Goal: Information Seeking & Learning: Learn about a topic

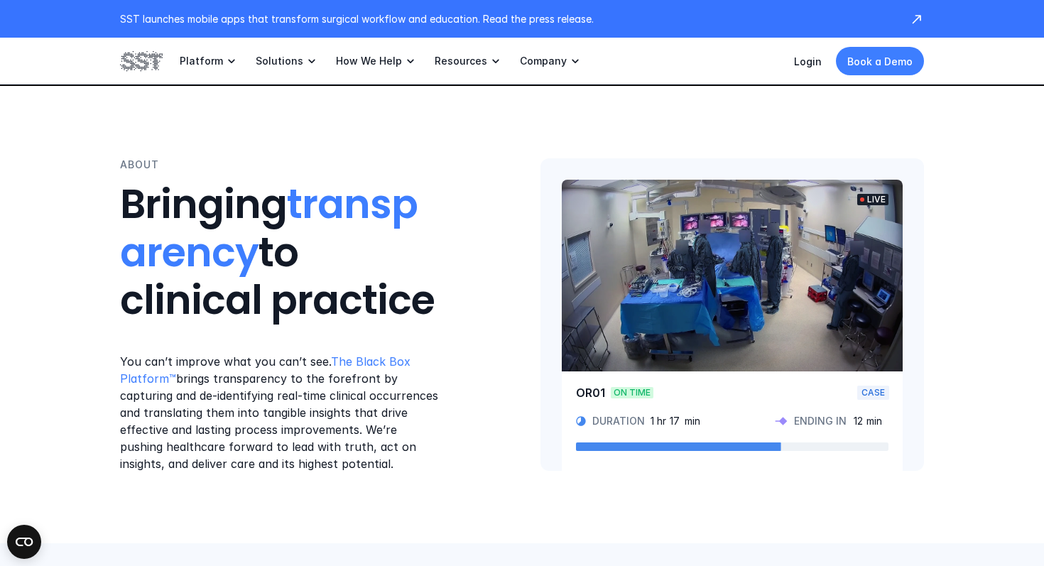
scroll to position [878, 0]
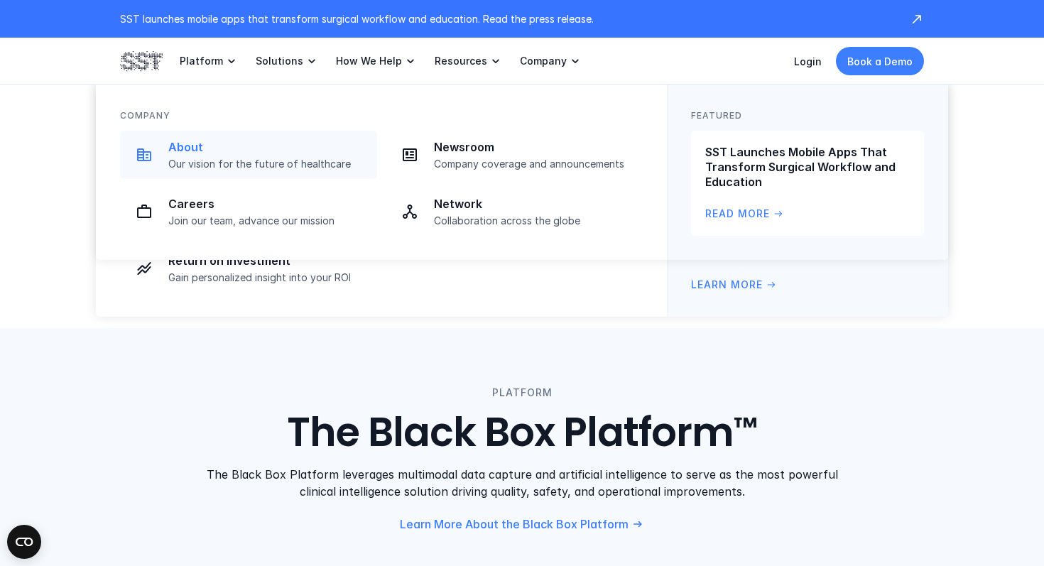
click at [203, 157] on div "About Our vision for the future of healthcare" at bounding box center [268, 155] width 200 height 31
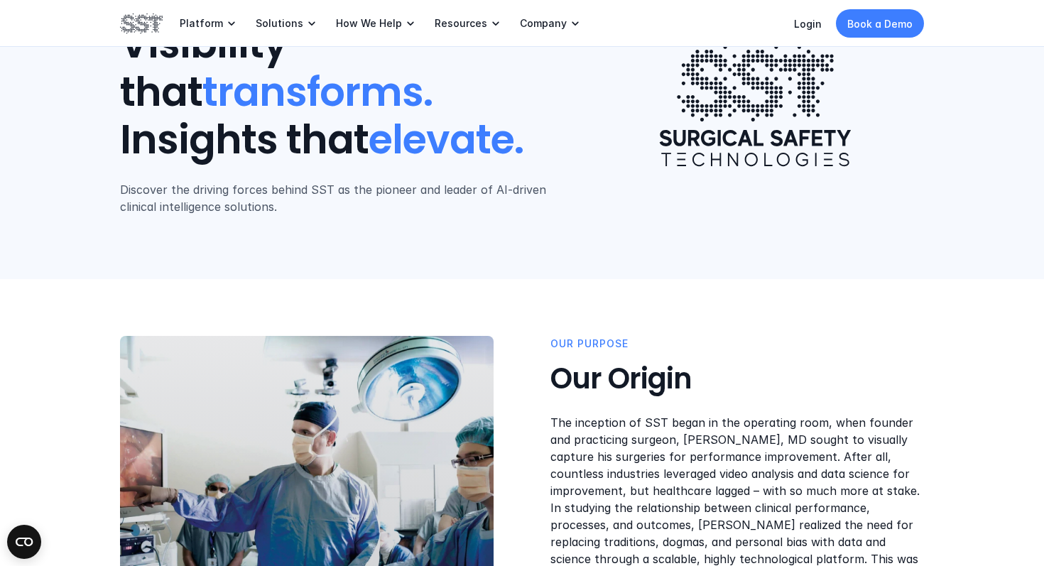
scroll to position [117, 0]
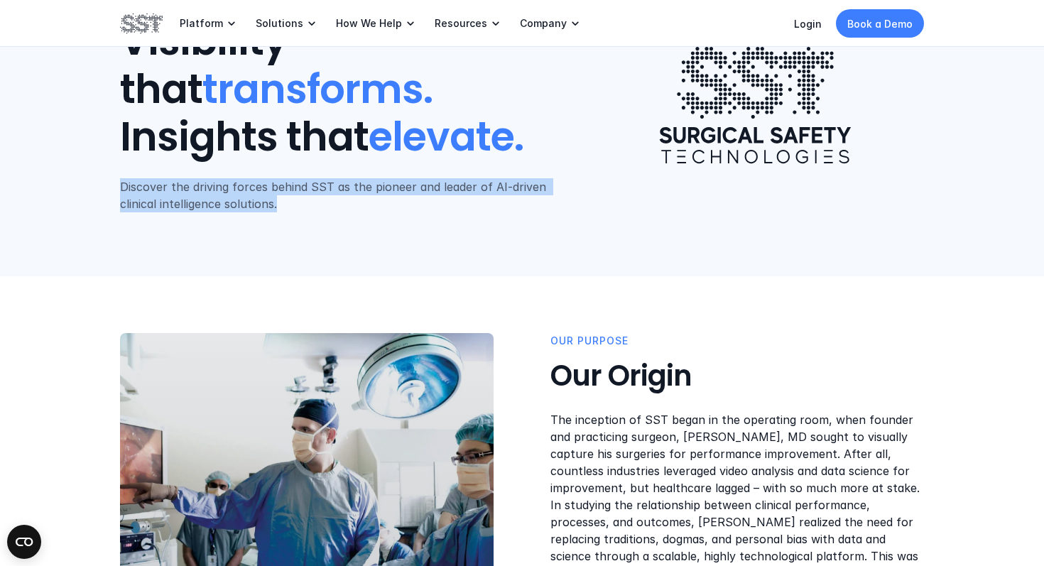
drag, startPoint x: 119, startPoint y: 180, endPoint x: 310, endPoint y: 202, distance: 193.0
click at [310, 203] on header "ABOUT SST Visibility that transforms. Insights that elevate. Discover the drivi…" at bounding box center [522, 79] width 1044 height 393
click at [310, 202] on p "Discover the driving forces behind SST as the pioneer and leader of AI-driven c…" at bounding box center [339, 195] width 438 height 34
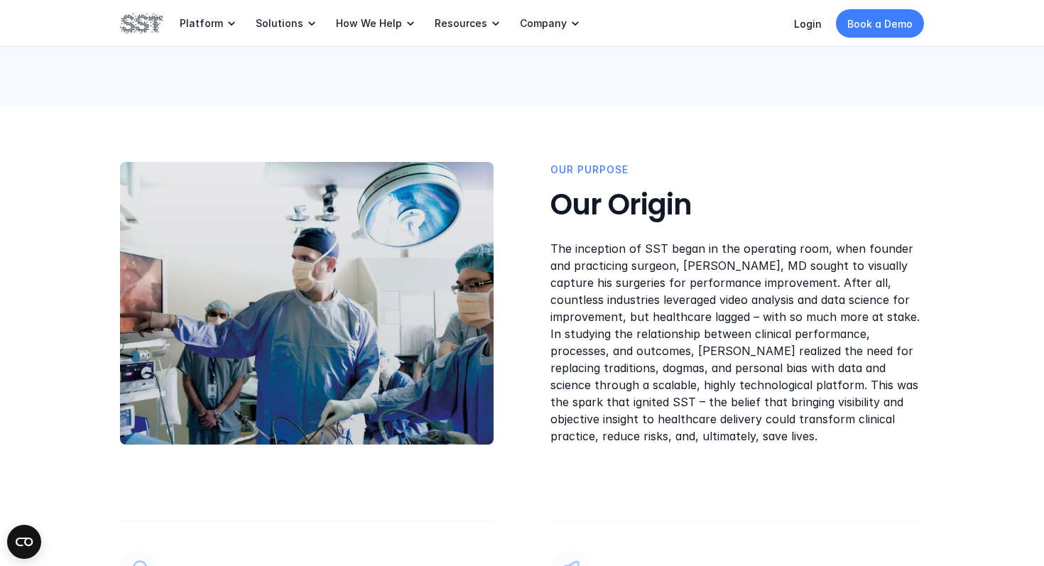
scroll to position [293, 0]
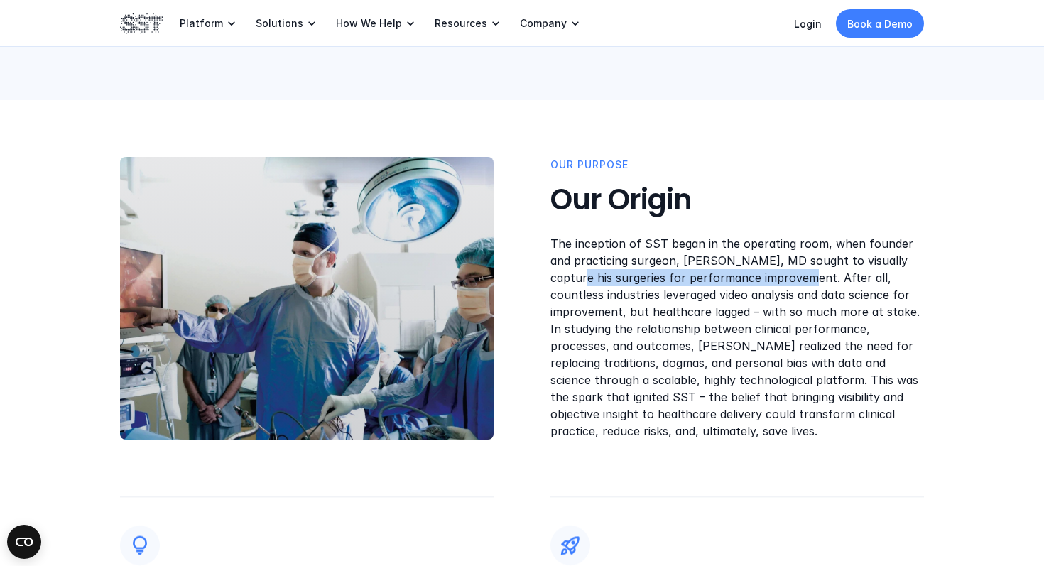
drag, startPoint x: 557, startPoint y: 278, endPoint x: 781, endPoint y: 278, distance: 223.7
click at [781, 278] on p "The inception of SST began in the operating room, when founder and practicing s…" at bounding box center [736, 337] width 373 height 204
drag, startPoint x: 640, startPoint y: 293, endPoint x: 681, endPoint y: 293, distance: 40.5
click at [681, 293] on p "The inception of SST began in the operating room, when founder and practicing s…" at bounding box center [736, 337] width 373 height 204
drag, startPoint x: 580, startPoint y: 322, endPoint x: 611, endPoint y: 322, distance: 30.5
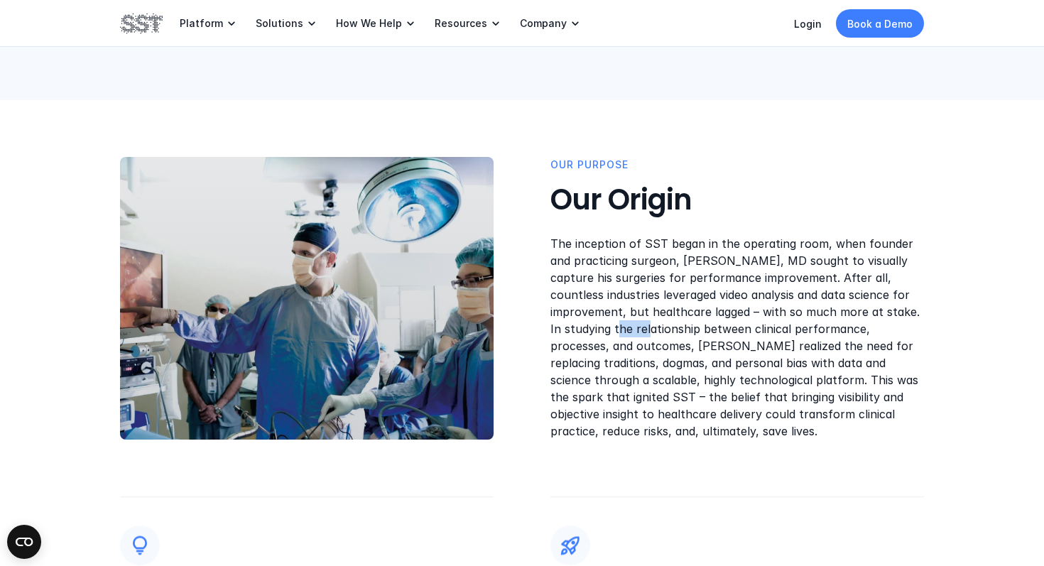
click at [611, 322] on p "The inception of SST began in the operating room, when founder and practicing s…" at bounding box center [736, 337] width 373 height 204
click at [773, 452] on div "OUR PUrpose Our Origin The inception of SST began in the operating room, when f…" at bounding box center [522, 410] width 1044 height 620
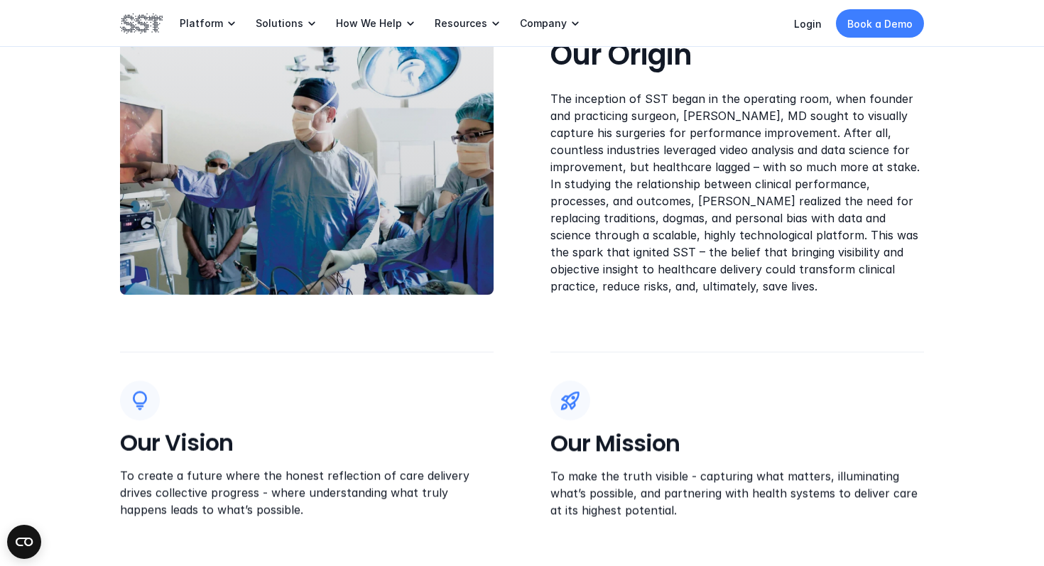
scroll to position [421, 0]
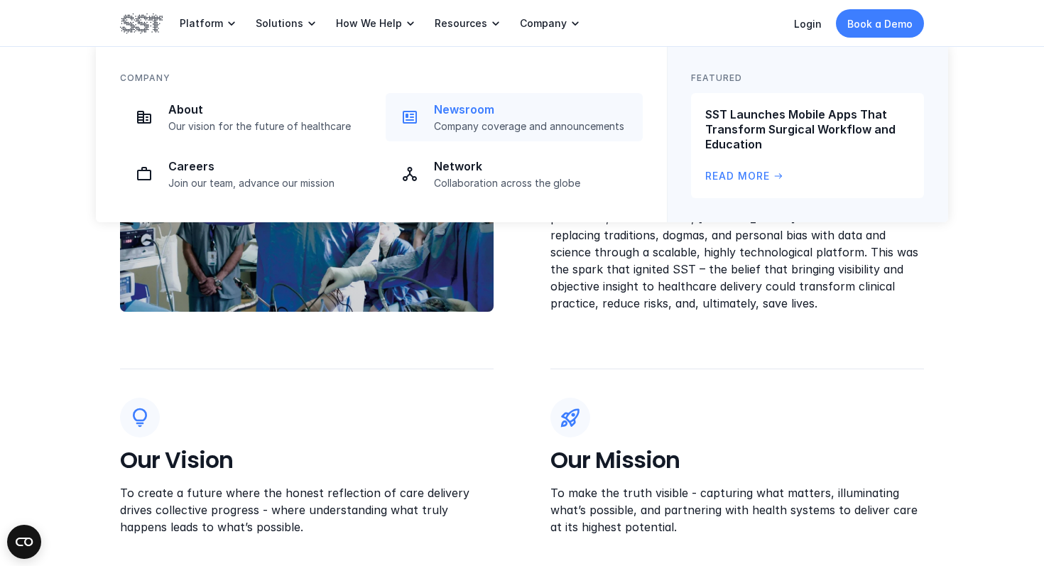
click at [447, 137] on link "Newsroom Company coverage and announcements" at bounding box center [514, 117] width 257 height 48
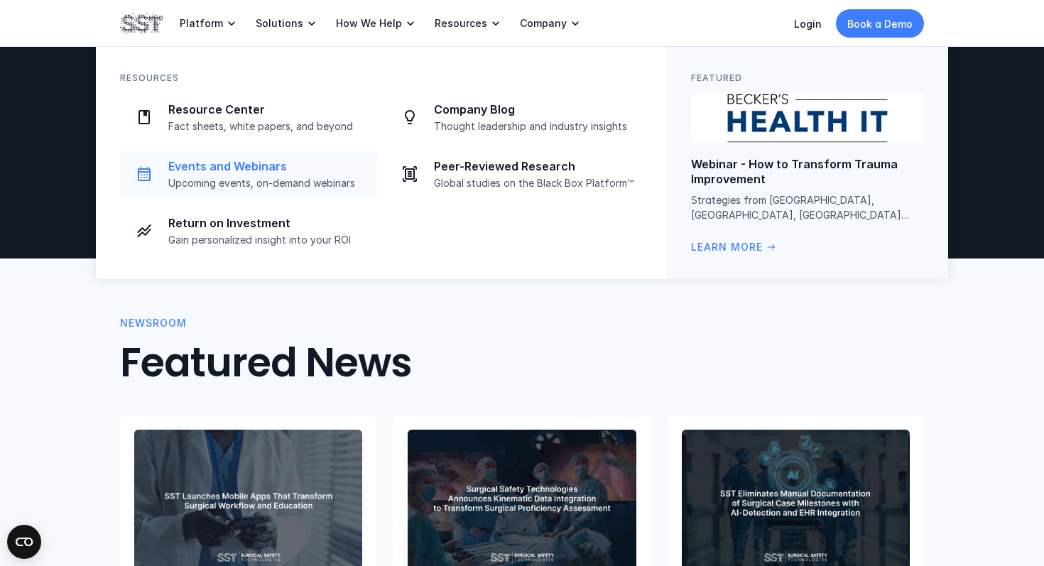
click at [248, 192] on link "Events and Webinars Upcoming events, on-demand webinars" at bounding box center [248, 174] width 257 height 48
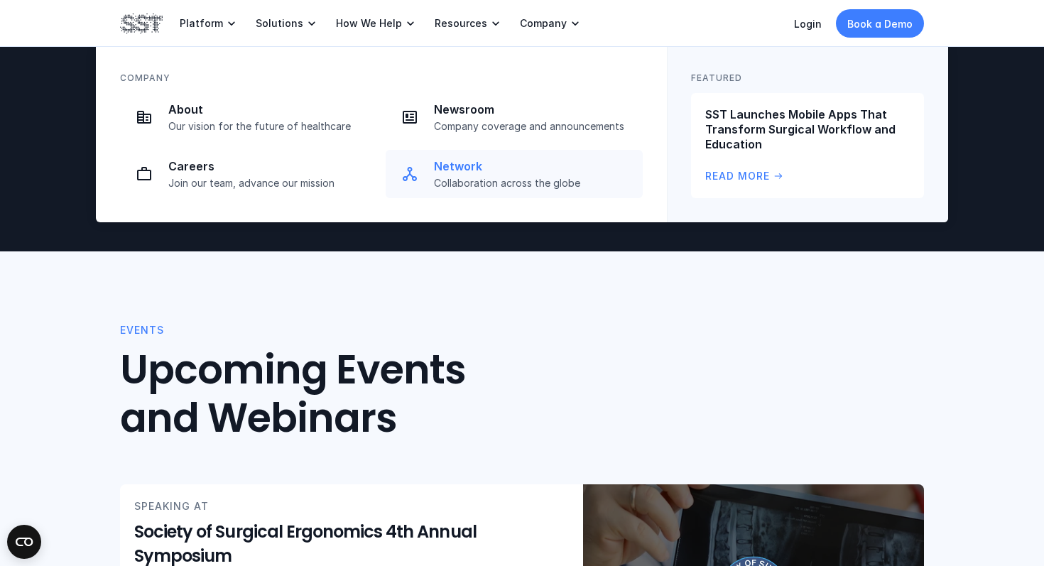
click at [474, 175] on div "Network Collaboration across the globe" at bounding box center [534, 174] width 200 height 31
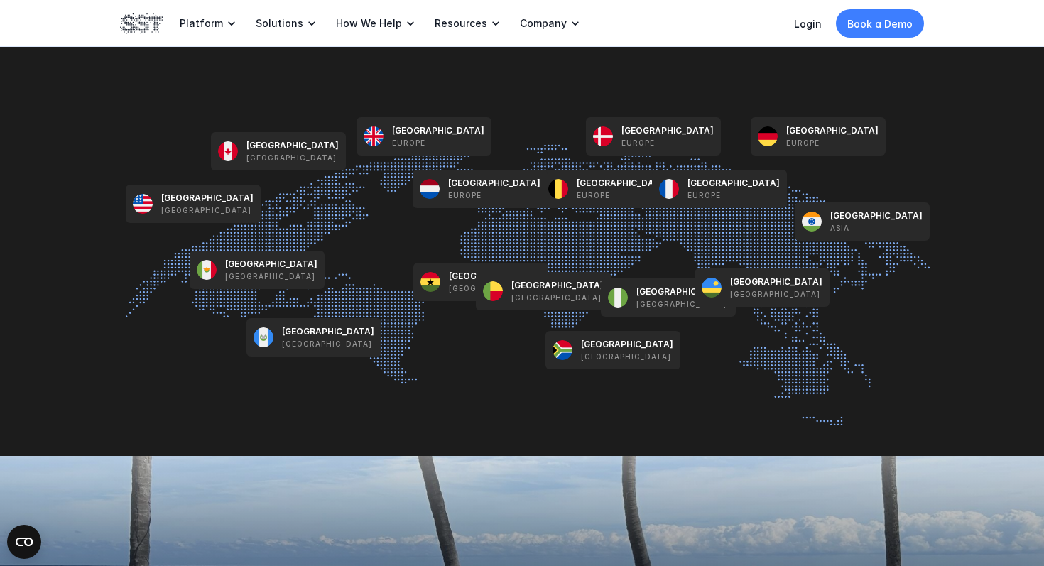
scroll to position [1728, 0]
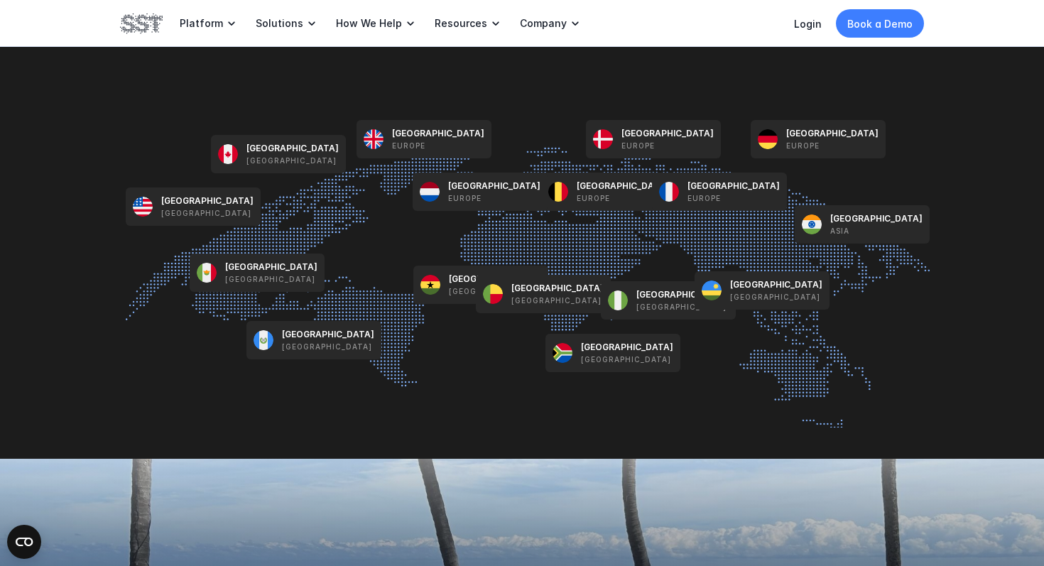
click at [597, 141] on img at bounding box center [603, 139] width 20 height 20
click at [633, 141] on p "Europe" at bounding box center [637, 145] width 33 height 11
click at [761, 147] on img at bounding box center [768, 139] width 20 height 20
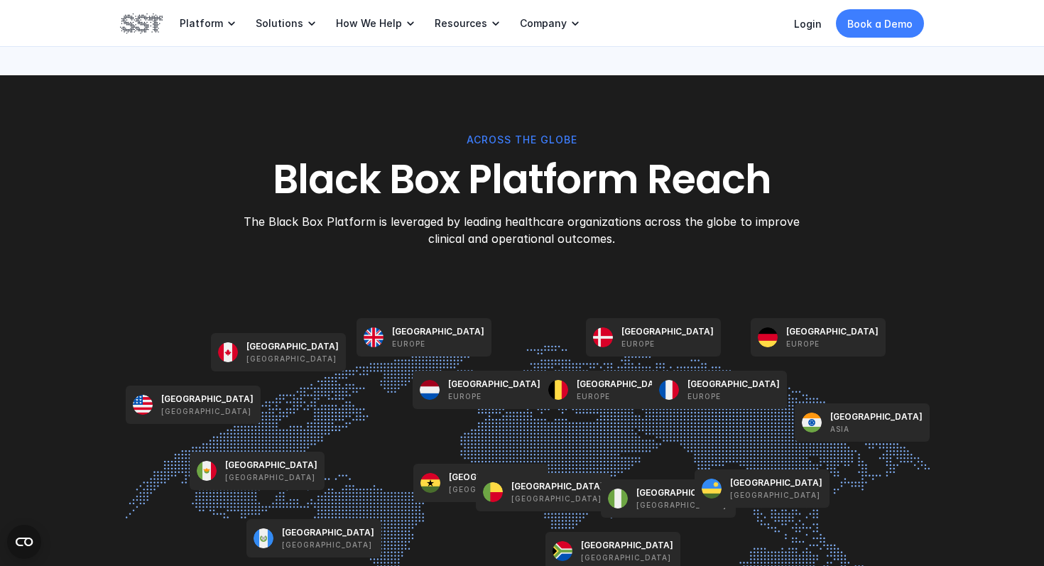
scroll to position [1530, 0]
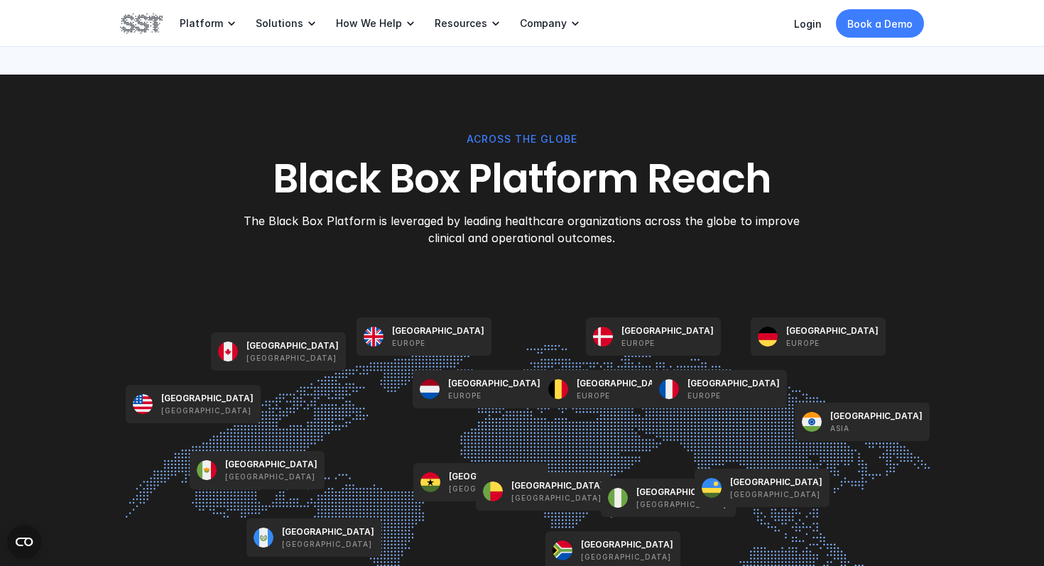
click at [604, 335] on img at bounding box center [603, 337] width 20 height 20
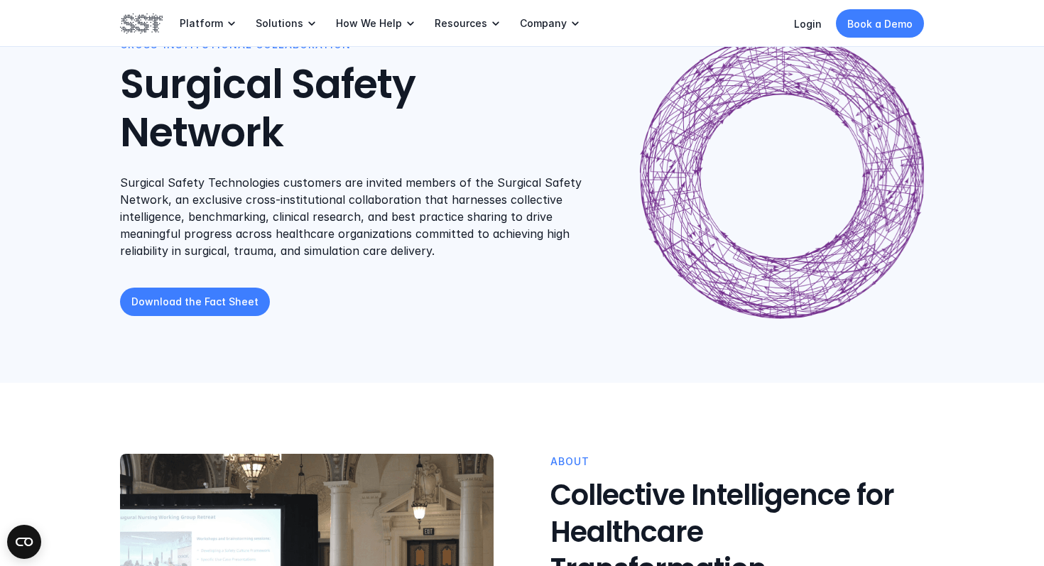
scroll to position [85, 0]
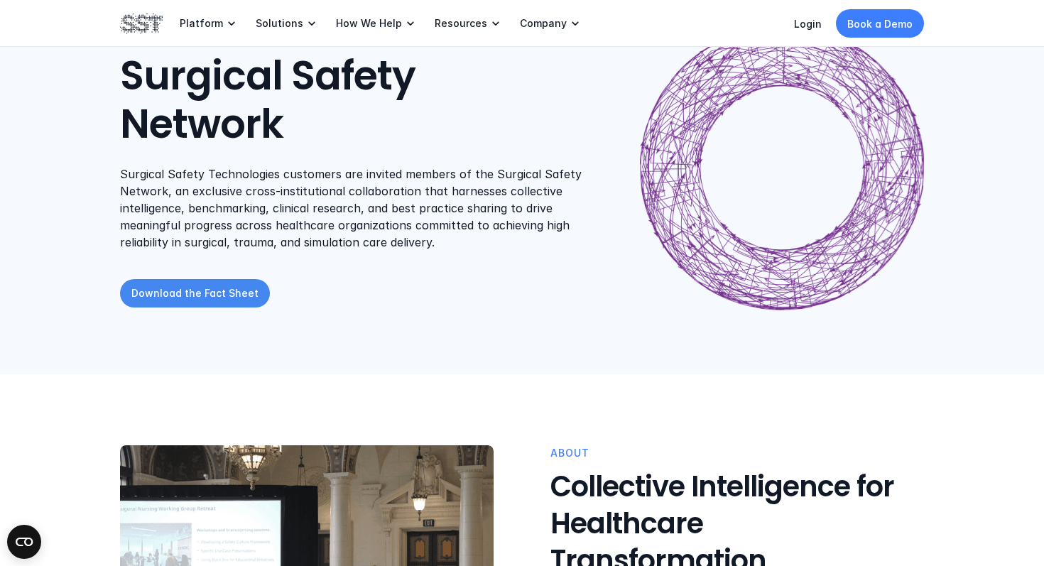
click at [205, 290] on p "Download the Fact Sheet" at bounding box center [194, 292] width 127 height 15
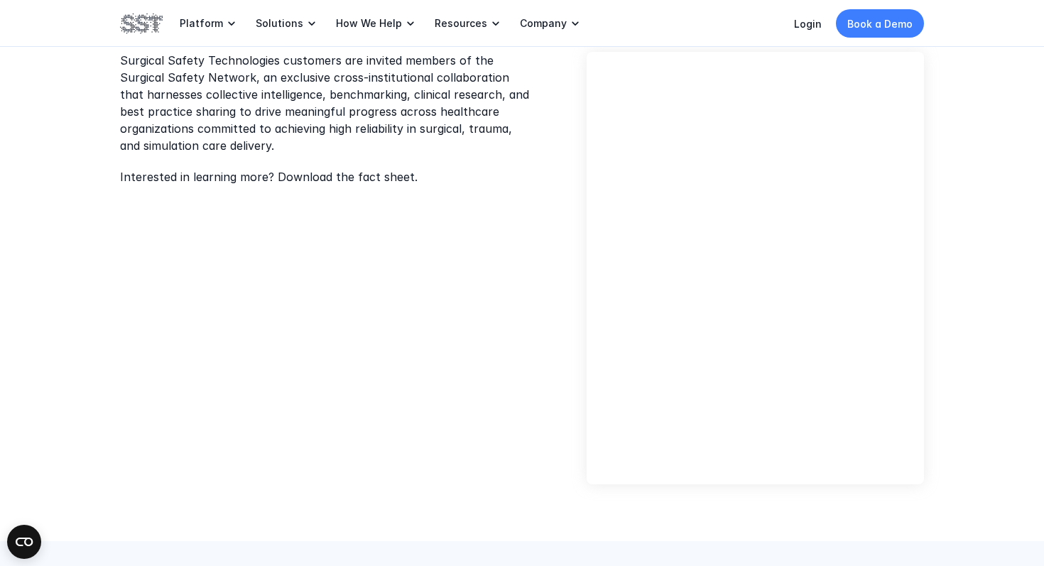
scroll to position [463, 0]
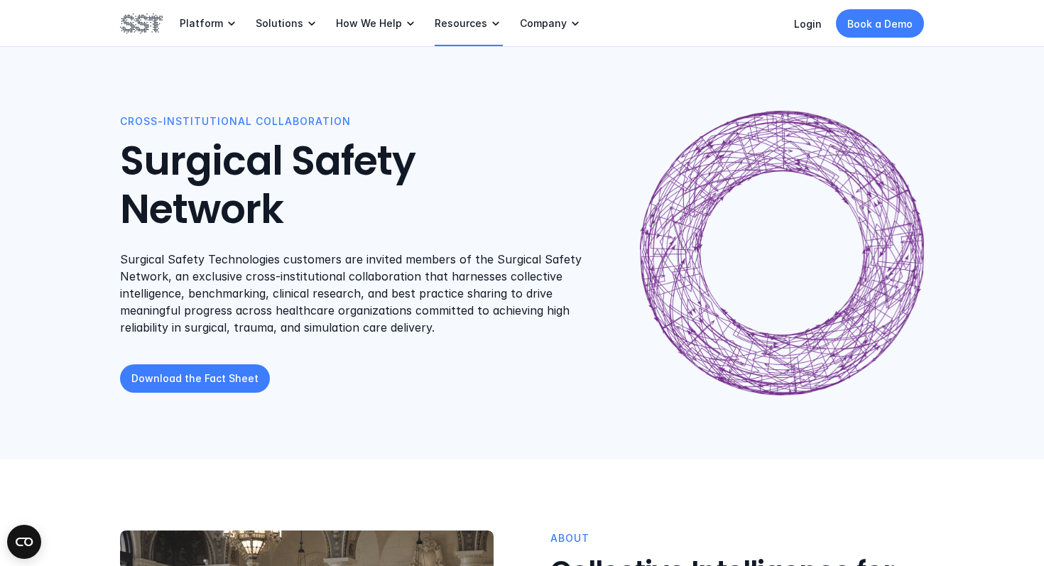
click at [443, 26] on p "Resources" at bounding box center [461, 23] width 53 height 13
click at [488, 28] on icon at bounding box center [495, 23] width 14 height 14
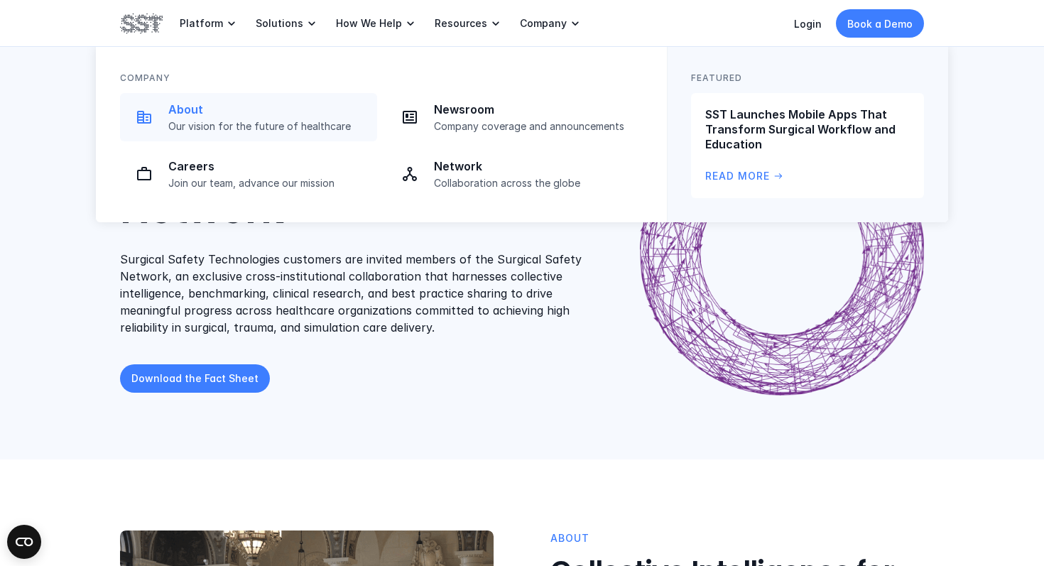
click at [138, 120] on img at bounding box center [144, 117] width 17 height 17
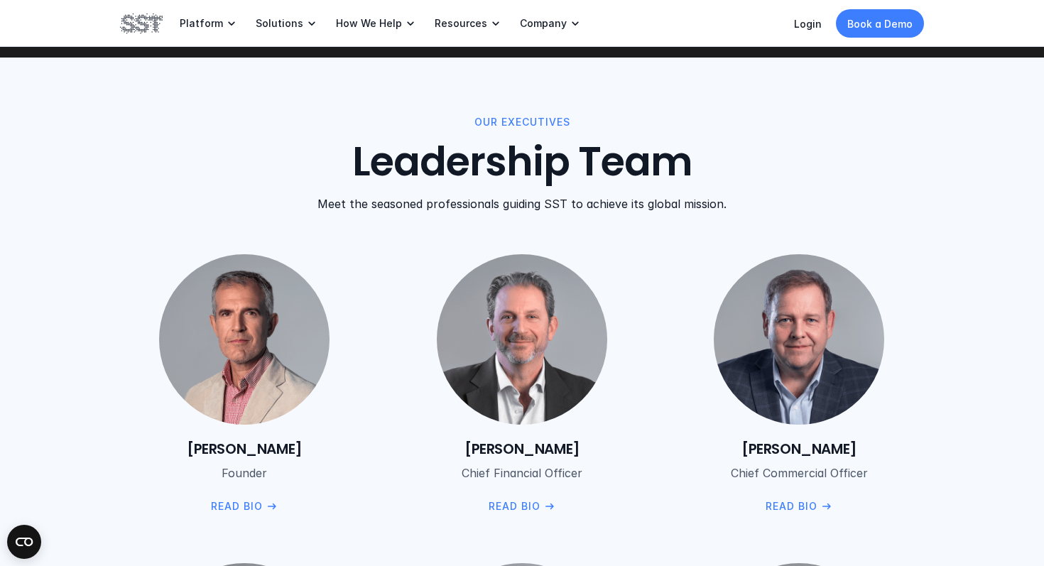
scroll to position [1546, 0]
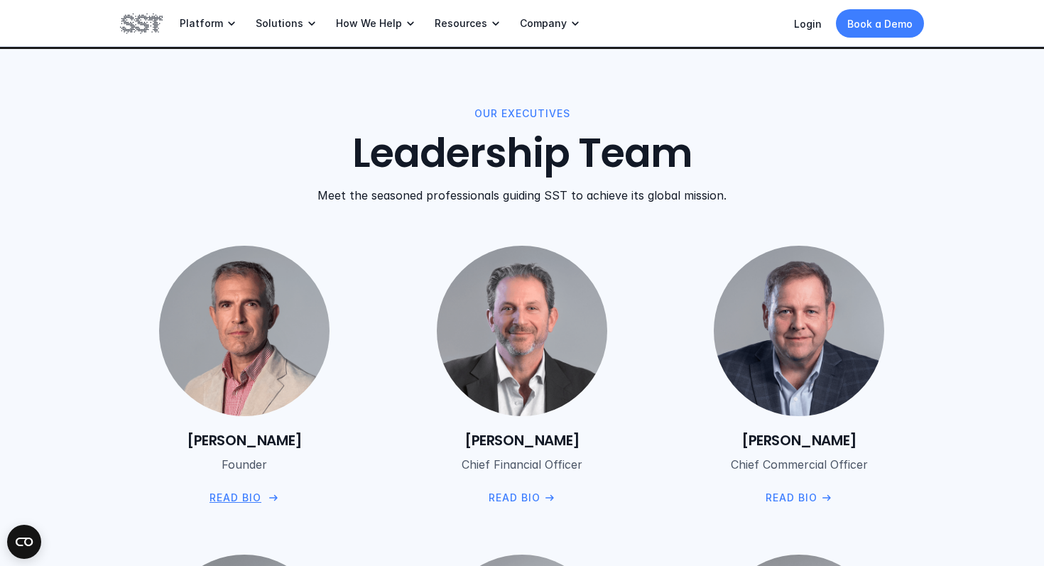
click at [258, 504] on p "Read Bio" at bounding box center [235, 498] width 52 height 16
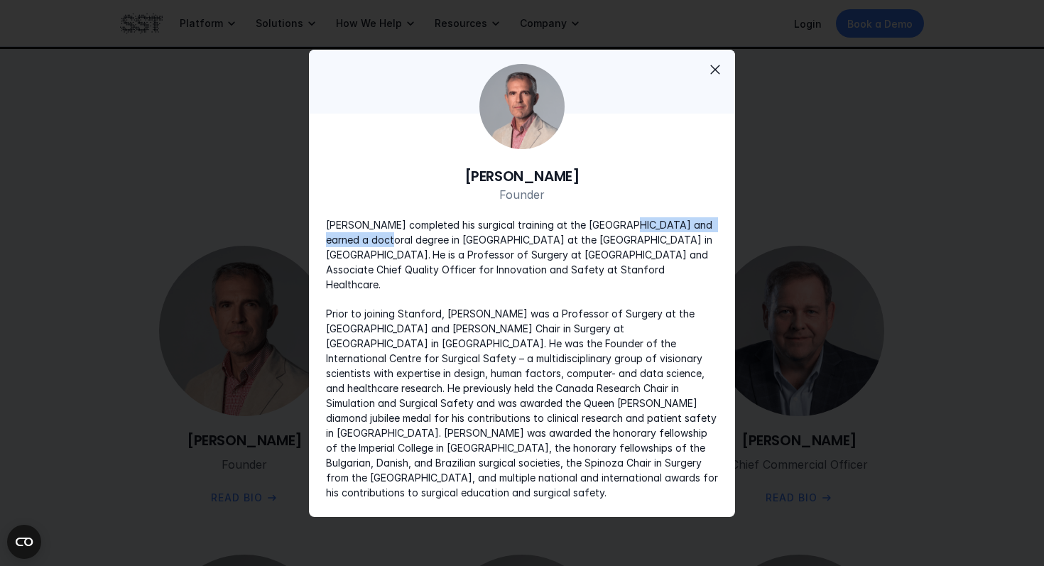
drag, startPoint x: 612, startPoint y: 236, endPoint x: 393, endPoint y: 255, distance: 219.5
click at [393, 255] on p "[PERSON_NAME] completed his surgical training at the [GEOGRAPHIC_DATA] and earn…" at bounding box center [522, 254] width 392 height 75
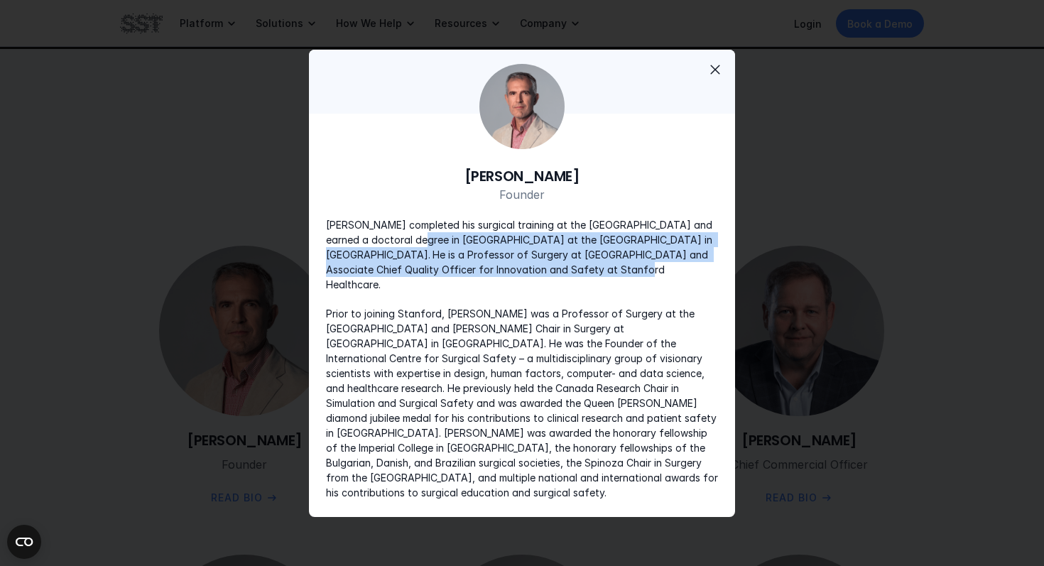
drag, startPoint x: 434, startPoint y: 255, endPoint x: 593, endPoint y: 281, distance: 161.2
click at [593, 281] on p "[PERSON_NAME] completed his surgical training at the [GEOGRAPHIC_DATA] and earn…" at bounding box center [522, 254] width 392 height 75
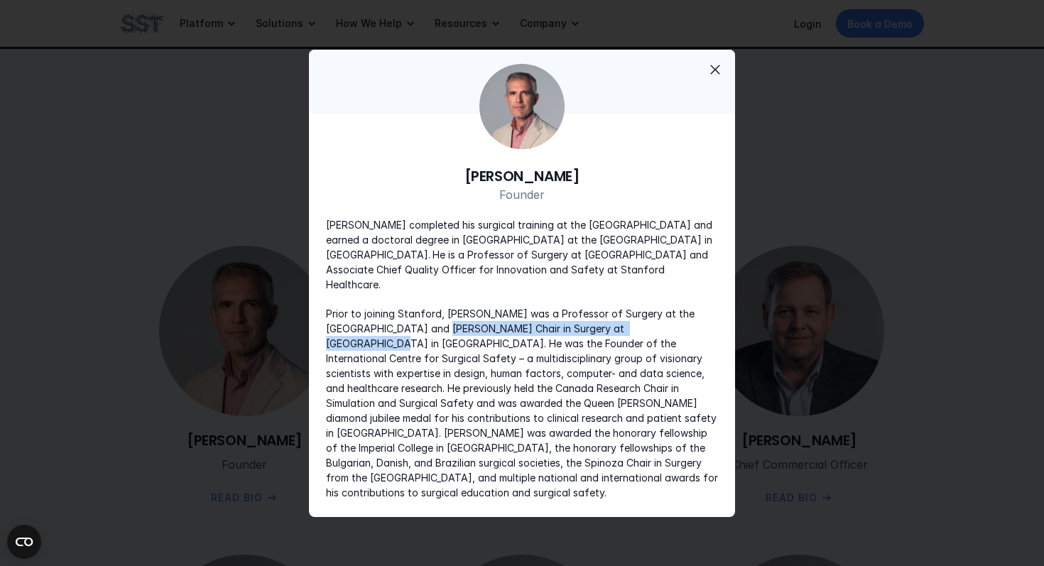
drag, startPoint x: 417, startPoint y: 327, endPoint x: 645, endPoint y: 334, distance: 228.0
click at [645, 334] on p "Prior to joining Stanford, [PERSON_NAME] was a Professor of Surgery at the [GEO…" at bounding box center [522, 403] width 392 height 194
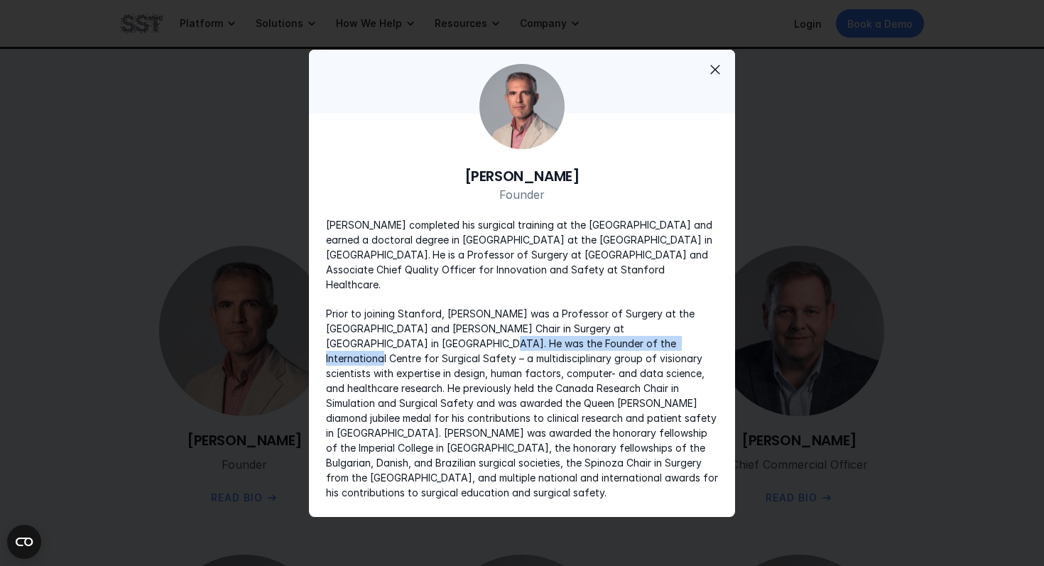
drag, startPoint x: 366, startPoint y: 344, endPoint x: 581, endPoint y: 345, distance: 214.4
click at [581, 345] on p "Prior to joining Stanford, [PERSON_NAME] was a Professor of Surgery at the [GEO…" at bounding box center [522, 403] width 392 height 194
click at [714, 78] on span "close" at bounding box center [714, 69] width 17 height 17
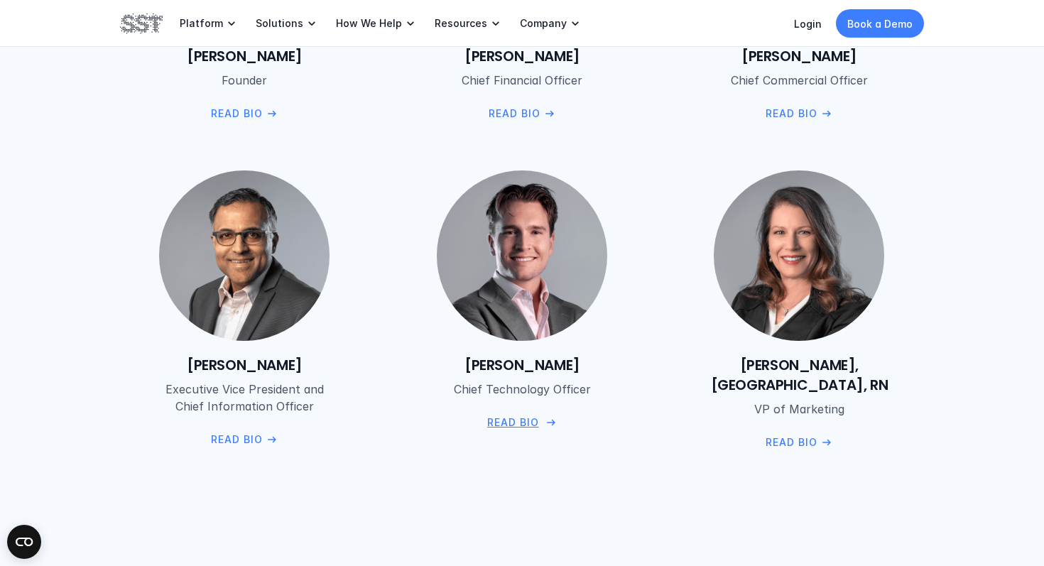
scroll to position [1932, 0]
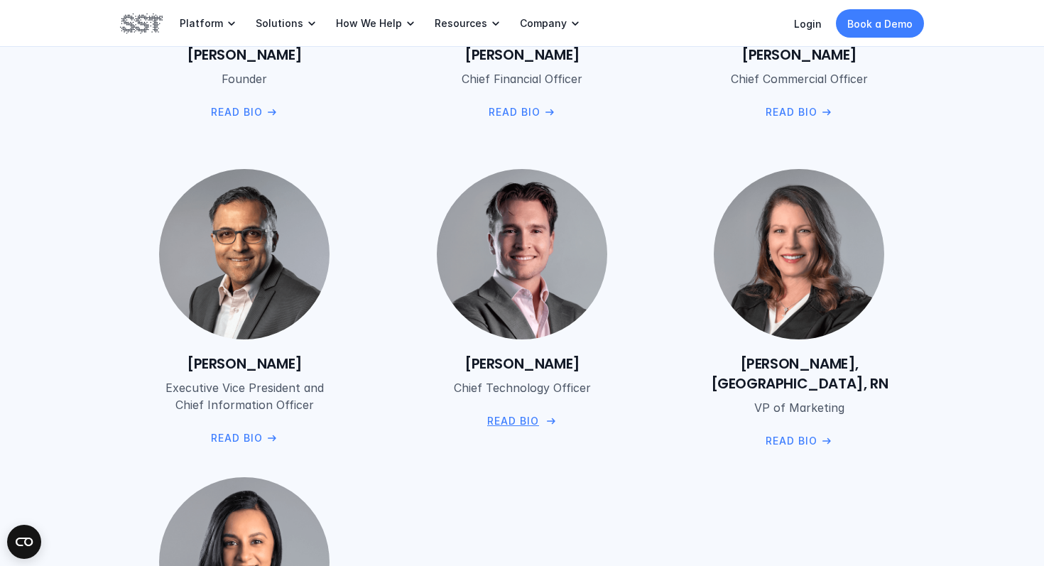
click at [514, 416] on p "Read Bio" at bounding box center [512, 421] width 52 height 16
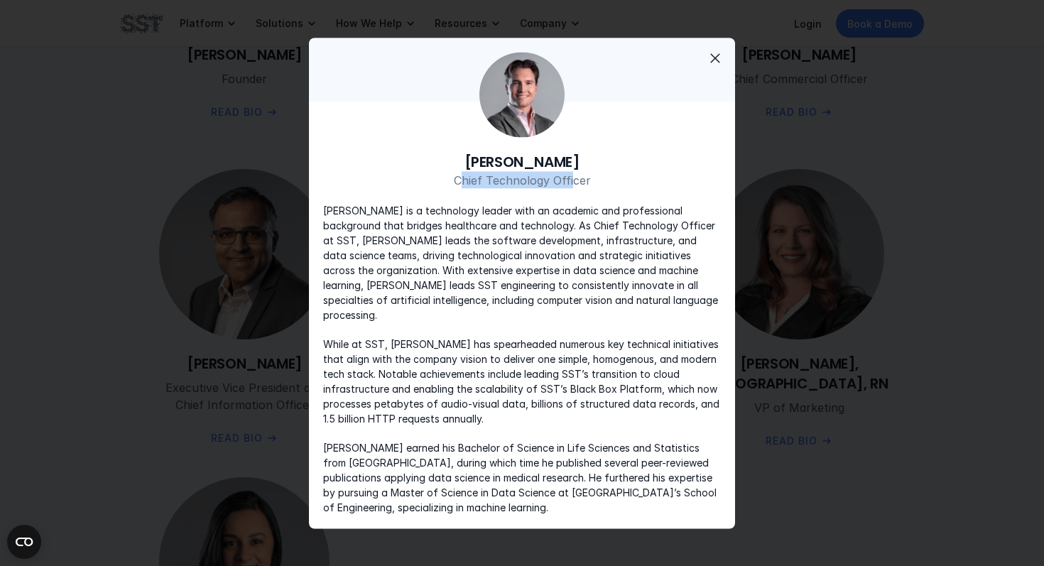
drag, startPoint x: 462, startPoint y: 188, endPoint x: 571, endPoint y: 188, distance: 109.3
click at [571, 188] on p "Chief Technology Officer" at bounding box center [522, 179] width 398 height 17
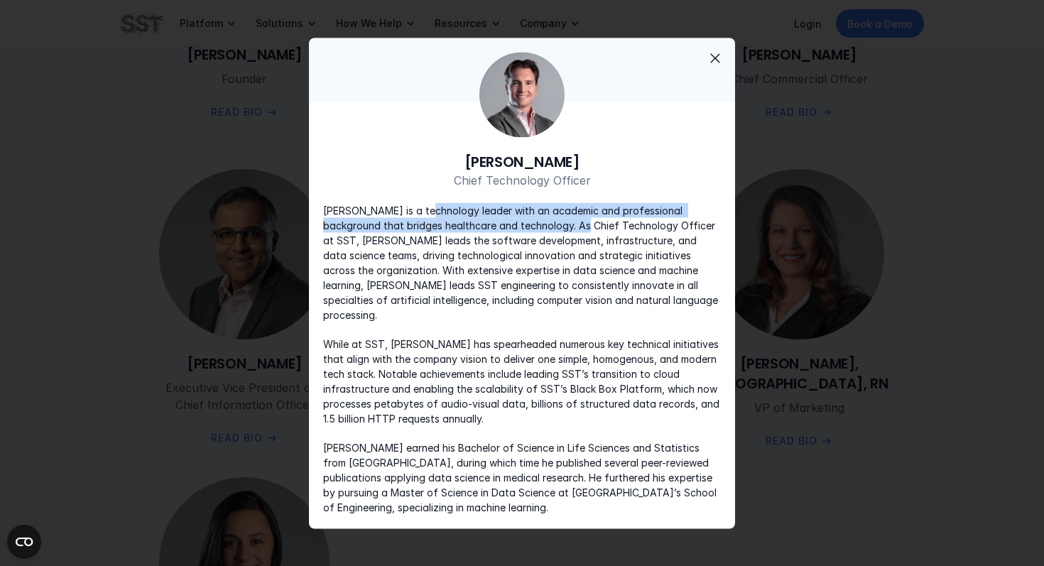
drag, startPoint x: 425, startPoint y: 223, endPoint x: 569, endPoint y: 230, distance: 144.3
click at [569, 230] on p "[PERSON_NAME] is a technology leader with an academic and professional backgrou…" at bounding box center [522, 261] width 398 height 119
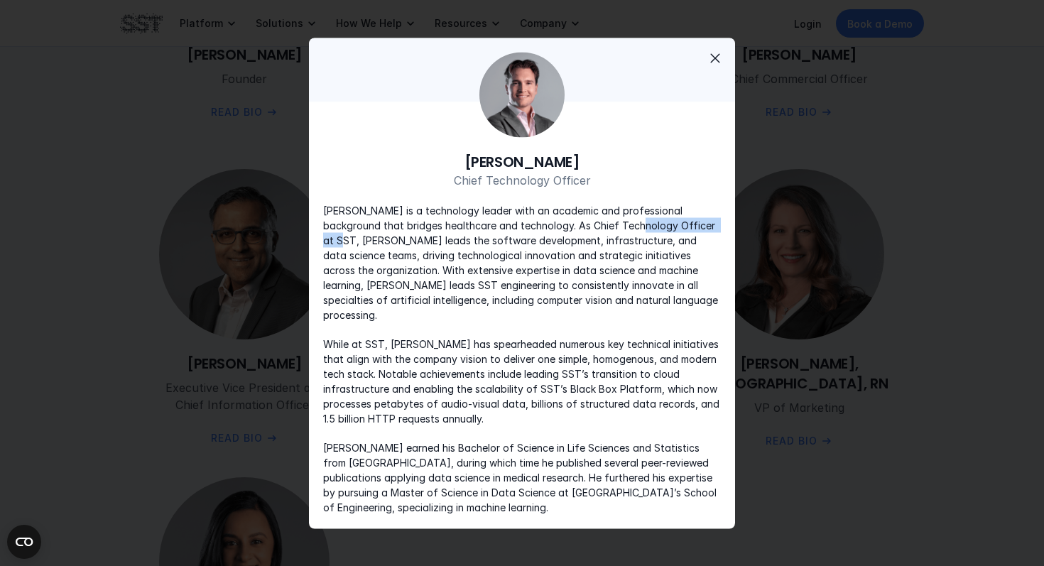
drag, startPoint x: 617, startPoint y: 232, endPoint x: 712, endPoint y: 237, distance: 95.3
click at [711, 238] on p "[PERSON_NAME] is a technology leader with an academic and professional backgrou…" at bounding box center [522, 261] width 398 height 119
drag, startPoint x: 466, startPoint y: 432, endPoint x: 623, endPoint y: 435, distance: 156.9
click at [622, 440] on p "[PERSON_NAME] earned his Bachelor of Science in Life Sciences and Statistics fr…" at bounding box center [522, 477] width 398 height 75
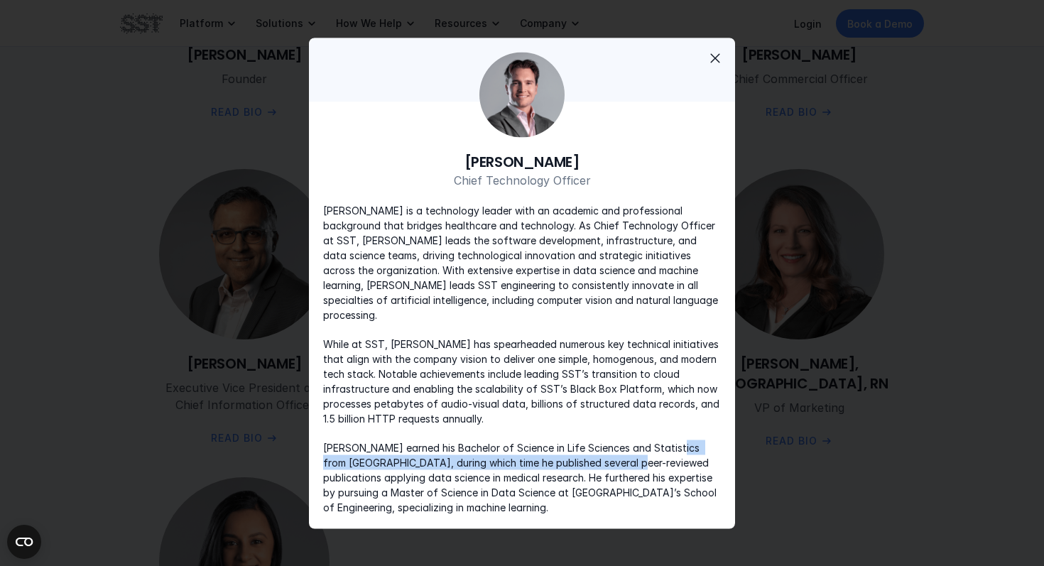
drag, startPoint x: 664, startPoint y: 445, endPoint x: 496, endPoint y: 469, distance: 170.0
click at [547, 458] on p "[PERSON_NAME] earned his Bachelor of Science in Life Sciences and Statistics fr…" at bounding box center [522, 477] width 398 height 75
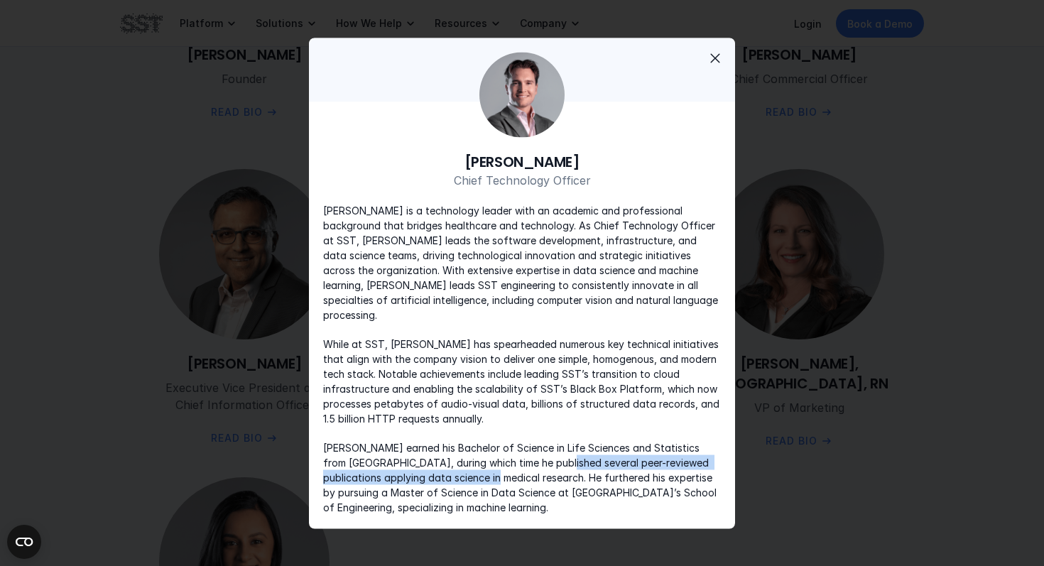
drag, startPoint x: 476, startPoint y: 469, endPoint x: 530, endPoint y: 459, distance: 55.7
click at [530, 459] on p "[PERSON_NAME] earned his Bachelor of Science in Life Sciences and Statistics fr…" at bounding box center [522, 477] width 398 height 75
click at [715, 62] on span "close" at bounding box center [714, 57] width 17 height 17
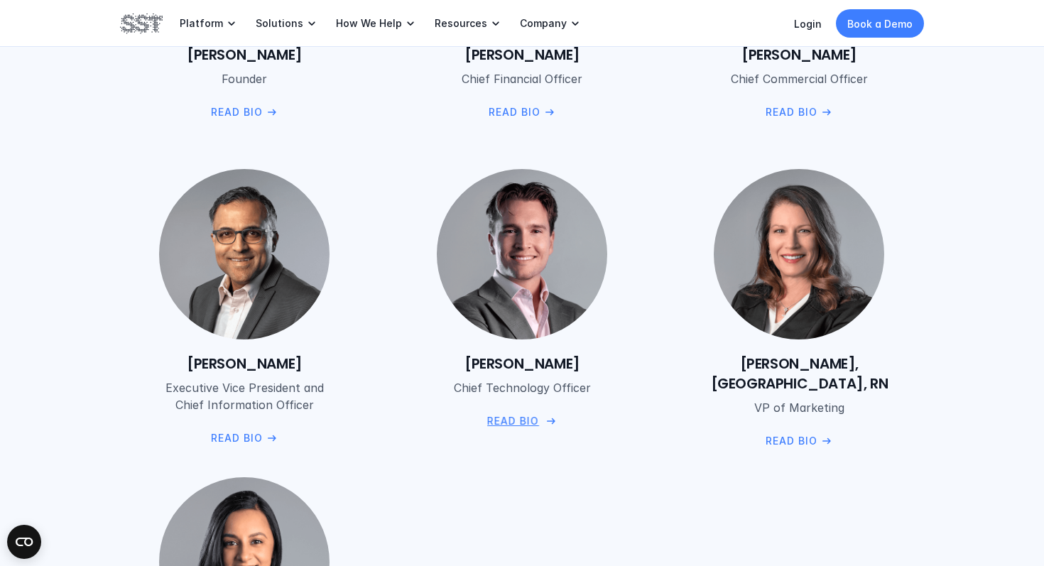
click at [533, 401] on div "[PERSON_NAME] Chief Technology Officer Read Bio" at bounding box center [522, 391] width 249 height 75
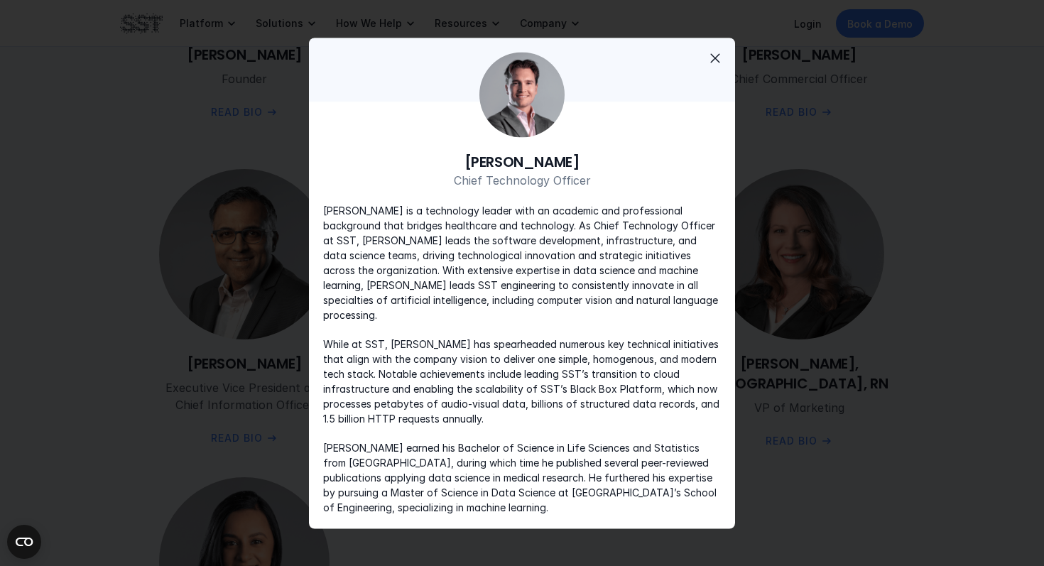
click at [713, 61] on span "close" at bounding box center [714, 57] width 17 height 17
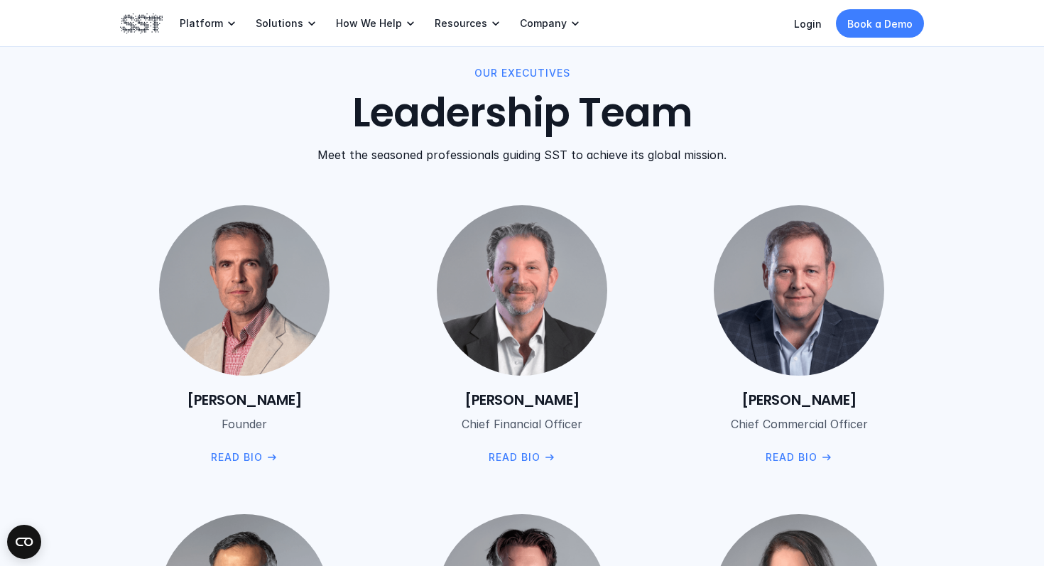
scroll to position [1588, 0]
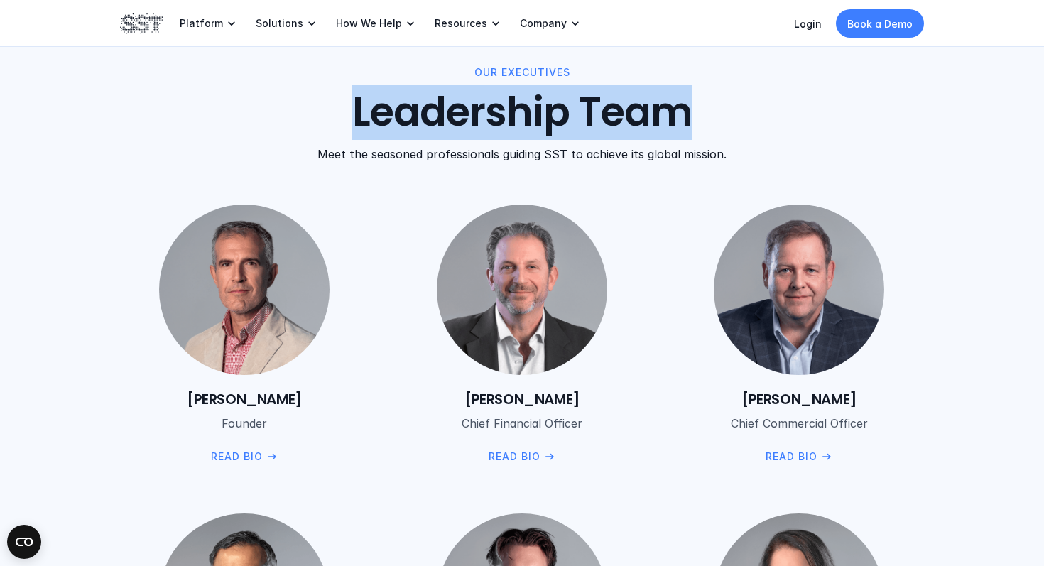
drag, startPoint x: 346, startPoint y: 115, endPoint x: 737, endPoint y: 131, distance: 391.5
click at [737, 131] on h2 "Leadership Team" at bounding box center [522, 113] width 804 height 48
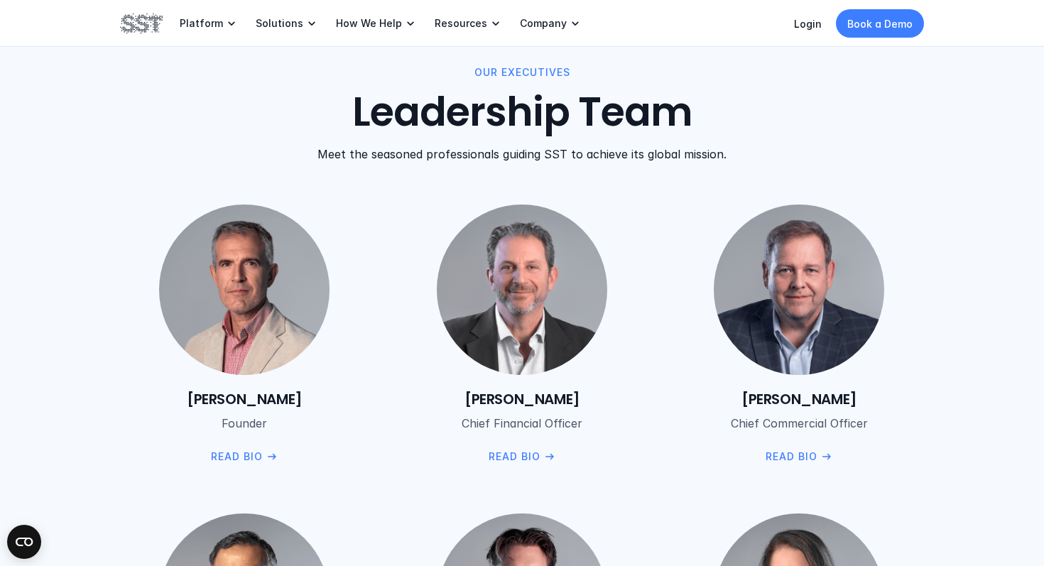
drag, startPoint x: 738, startPoint y: 129, endPoint x: 702, endPoint y: 121, distance: 36.2
click at [702, 121] on h2 "Leadership Team" at bounding box center [522, 113] width 804 height 48
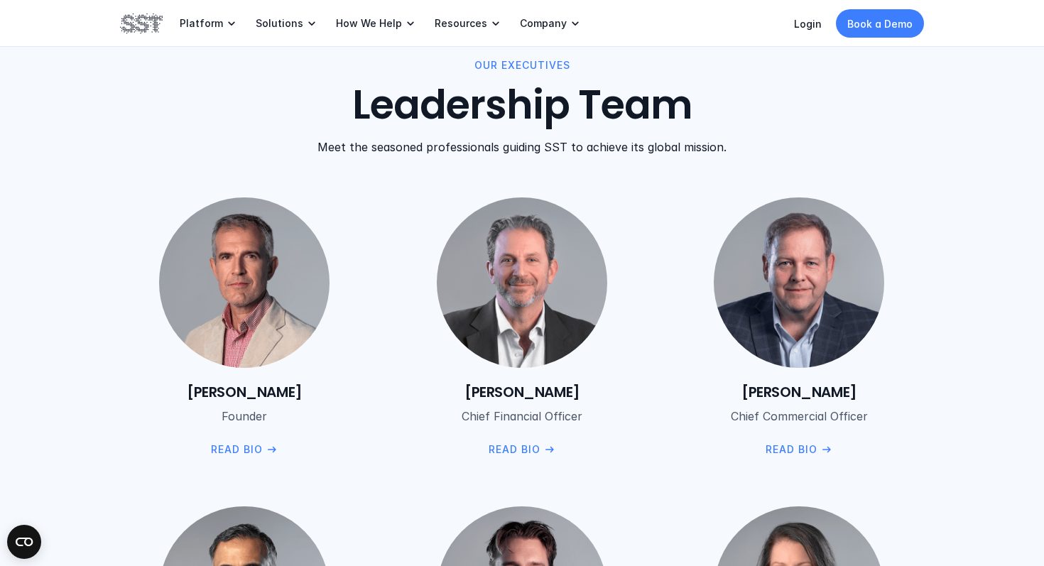
scroll to position [1595, 0]
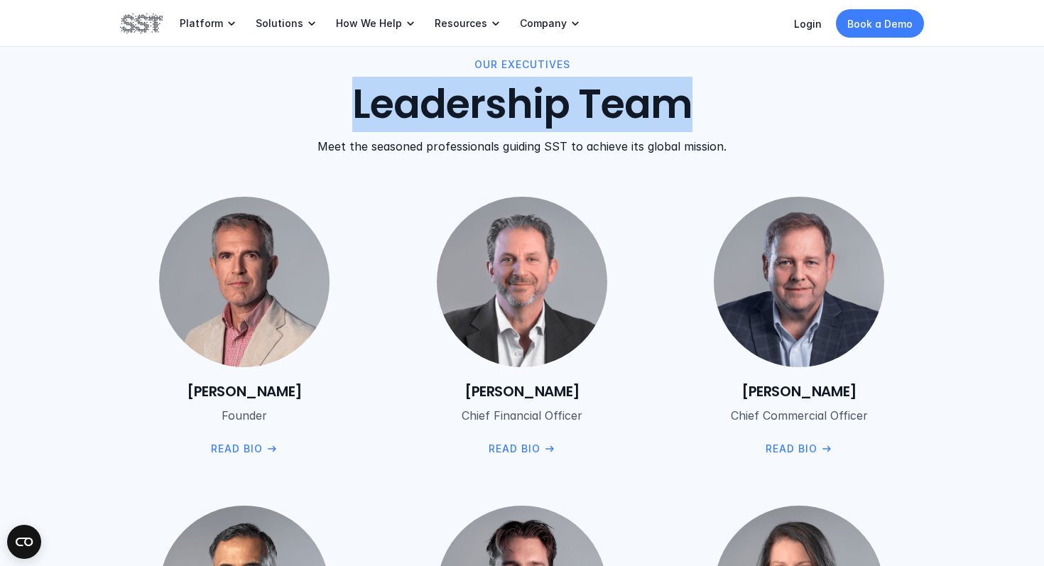
drag, startPoint x: 694, startPoint y: 112, endPoint x: 266, endPoint y: 109, distance: 428.2
click at [265, 109] on h2 "Leadership Team" at bounding box center [522, 105] width 804 height 48
click at [266, 109] on h2 "Leadership Team" at bounding box center [522, 105] width 804 height 48
